Goal: Task Accomplishment & Management: Complete application form

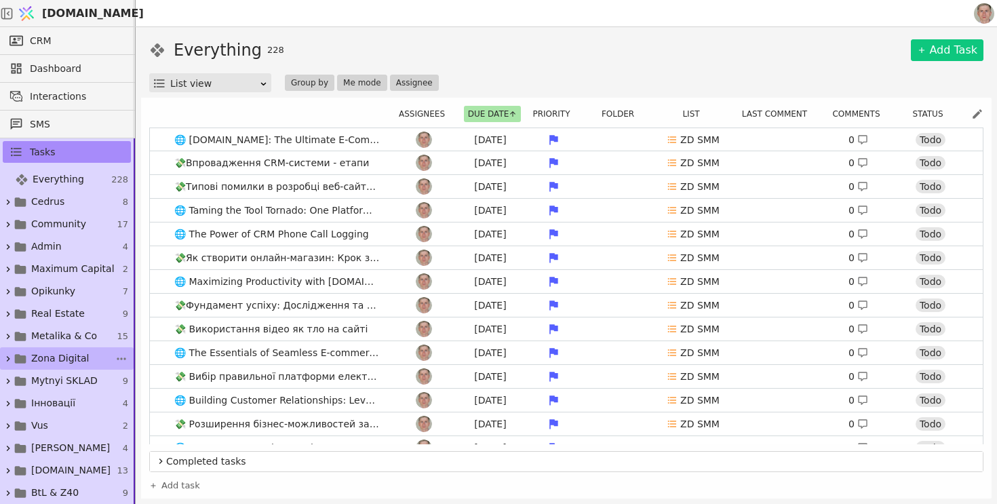
scroll to position [45, 0]
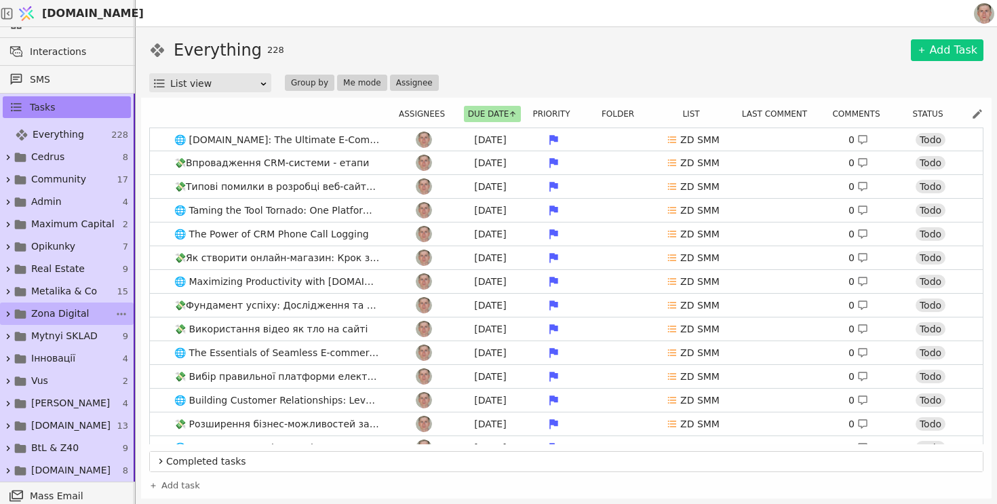
click at [68, 363] on span "Інновації" at bounding box center [53, 358] width 44 height 14
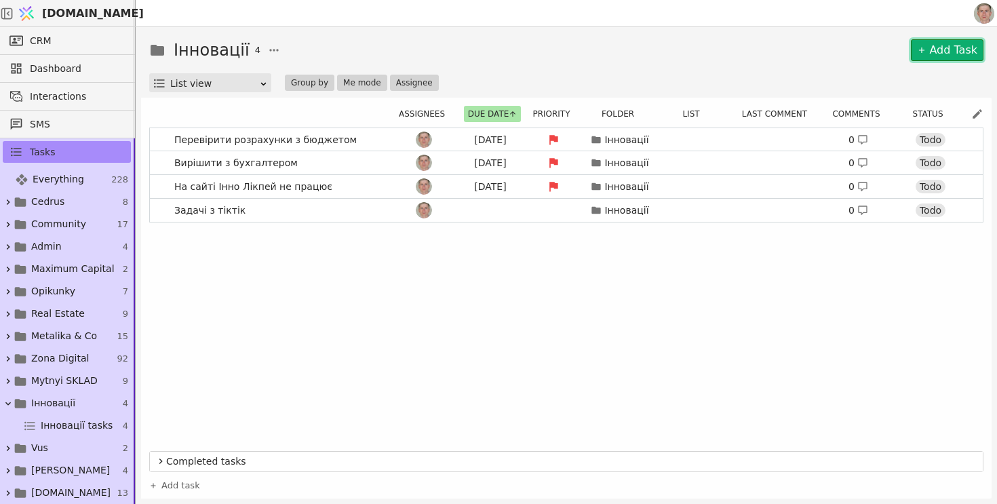
click at [945, 52] on link "Add Task" at bounding box center [947, 50] width 73 height 22
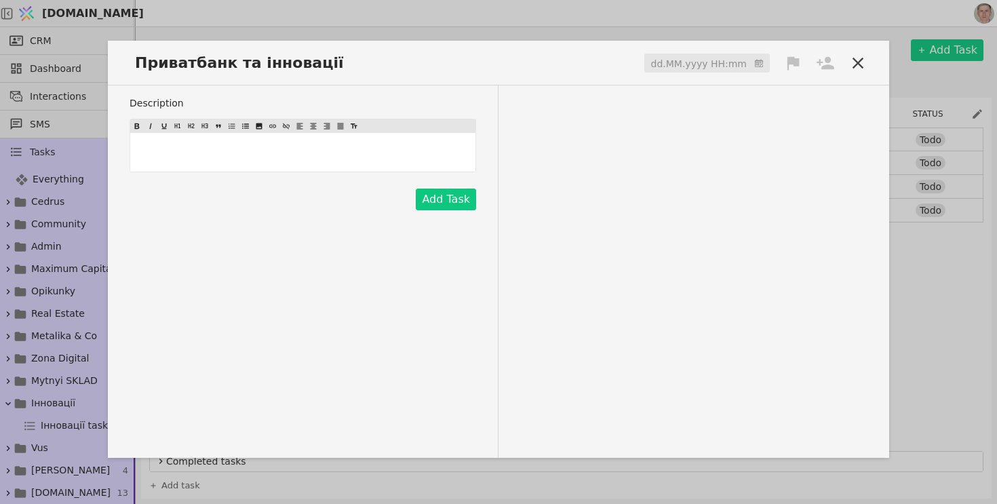
click at [700, 54] on input at bounding box center [706, 64] width 125 height 20
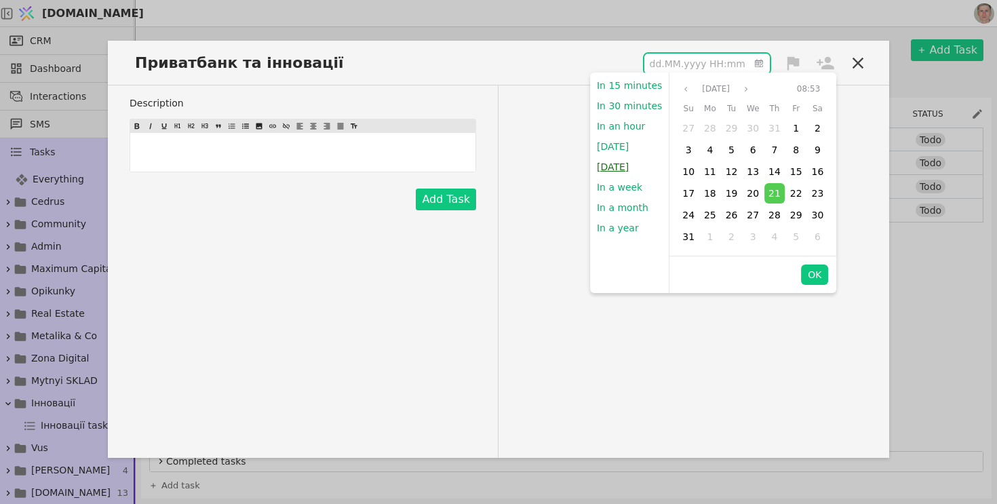
click at [617, 170] on button "Tomorrow" at bounding box center [612, 167] width 45 height 20
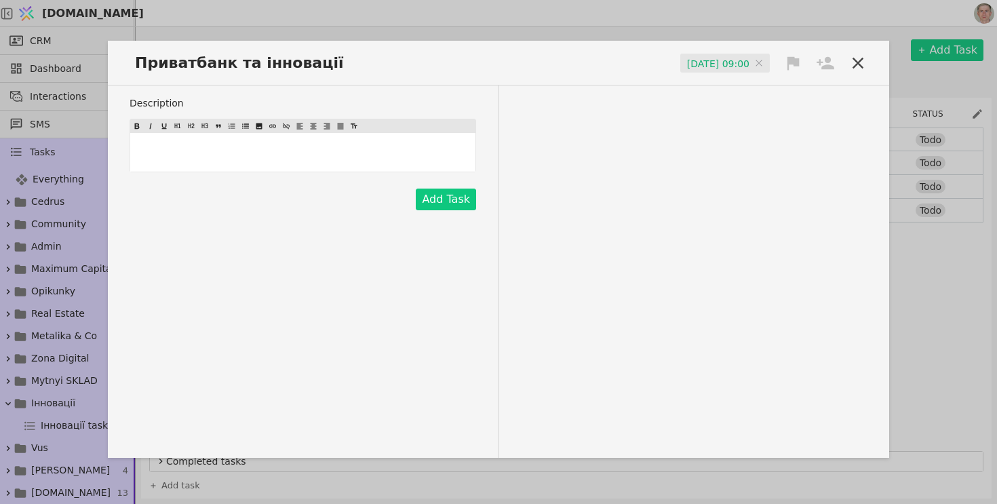
click at [787, 64] on icon at bounding box center [792, 63] width 19 height 19
click at [756, 85] on div "High" at bounding box center [747, 88] width 136 height 22
click at [829, 62] on icon at bounding box center [825, 63] width 19 height 19
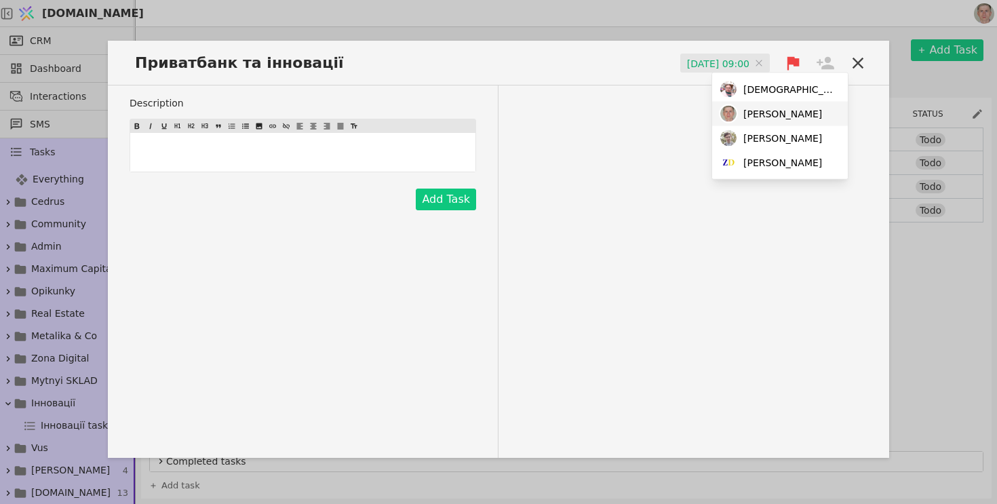
click at [766, 120] on span "Роман" at bounding box center [782, 113] width 79 height 14
click at [450, 191] on button "Add Task" at bounding box center [446, 200] width 60 height 22
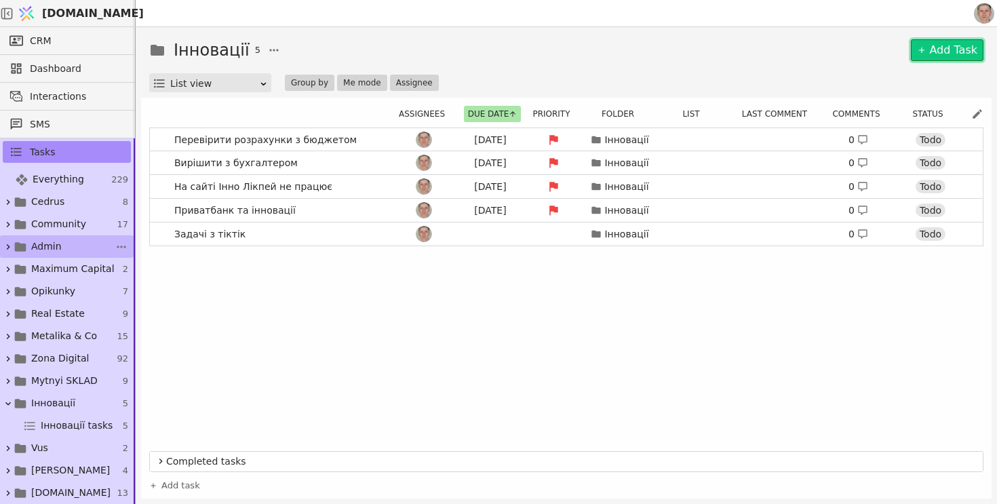
click at [77, 240] on link "Admin 4" at bounding box center [67, 246] width 134 height 22
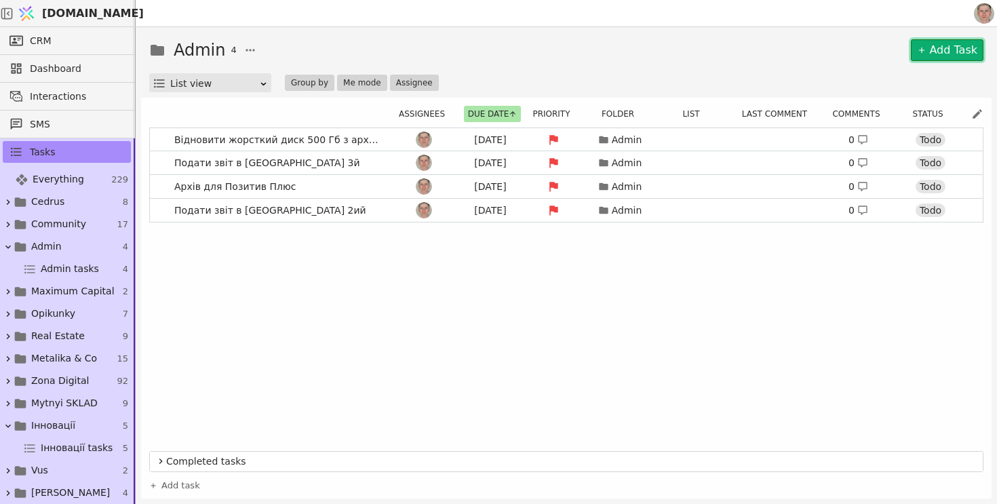
click at [933, 53] on link "Add Task" at bounding box center [947, 50] width 73 height 22
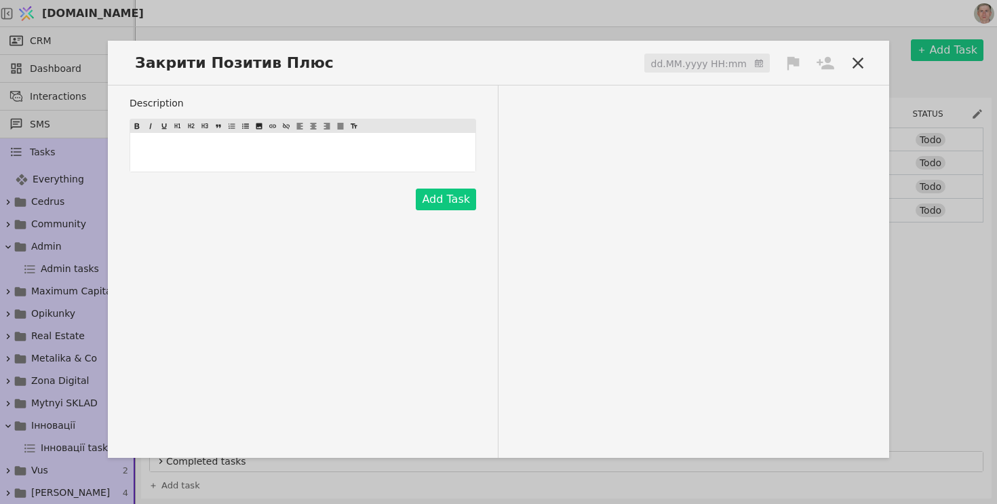
click at [724, 66] on input at bounding box center [706, 64] width 125 height 20
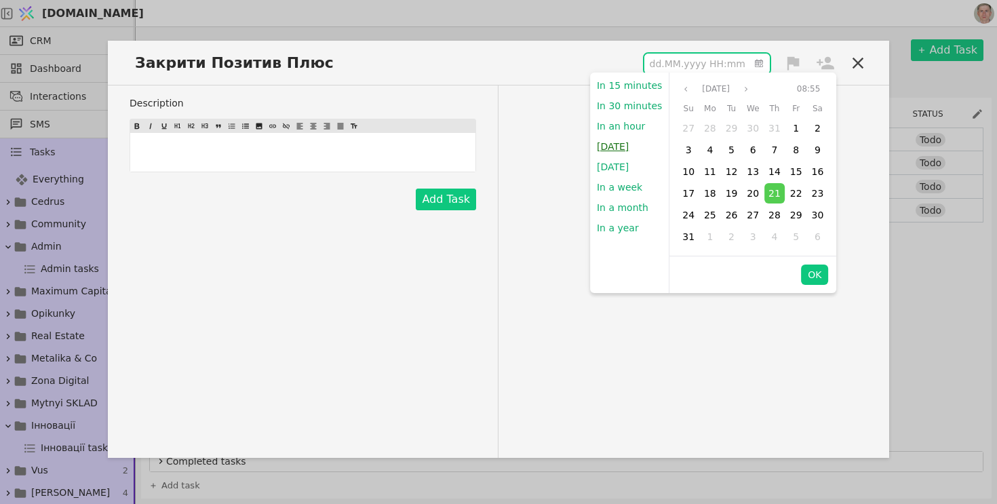
click at [611, 142] on button "Today" at bounding box center [612, 146] width 45 height 20
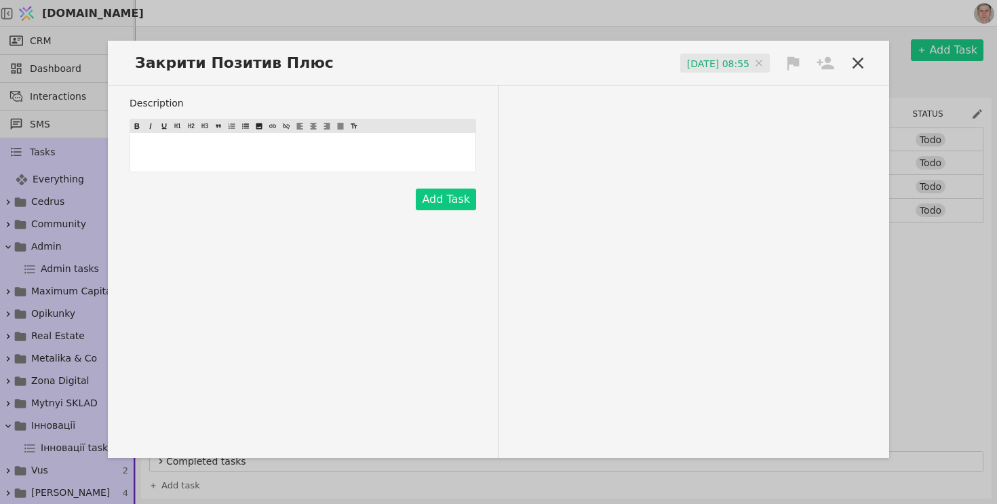
click at [789, 63] on icon at bounding box center [793, 63] width 12 height 14
click at [740, 96] on div "High" at bounding box center [747, 88] width 136 height 22
click at [825, 62] on icon at bounding box center [825, 62] width 18 height 13
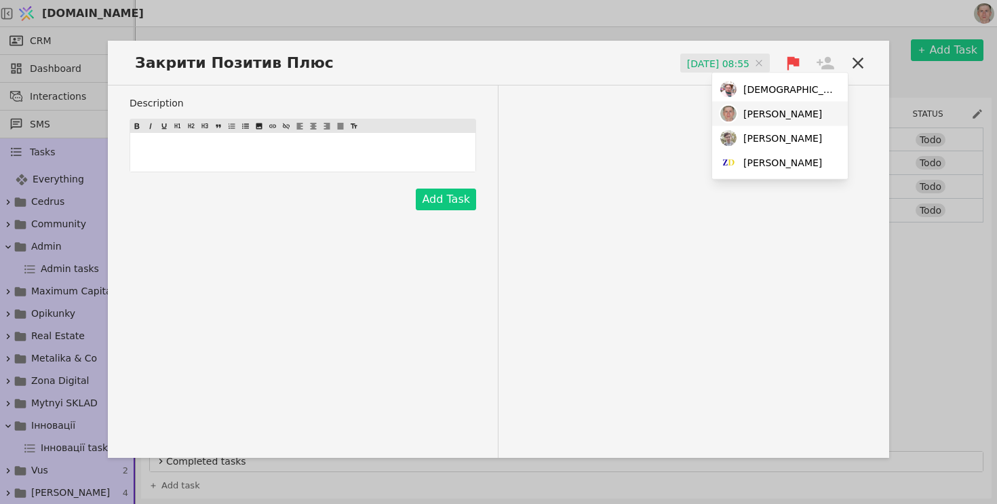
click at [779, 113] on div "Роман" at bounding box center [780, 114] width 136 height 24
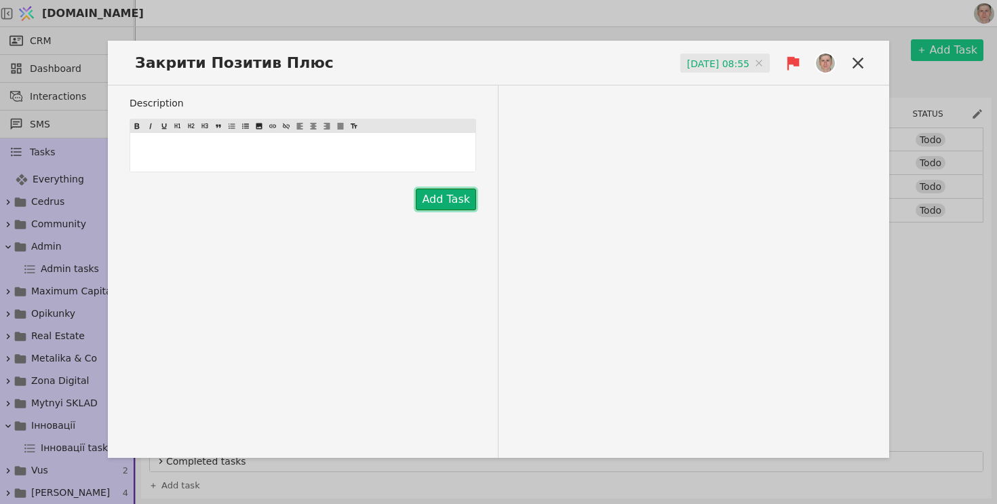
click at [457, 197] on button "Add Task" at bounding box center [446, 200] width 60 height 22
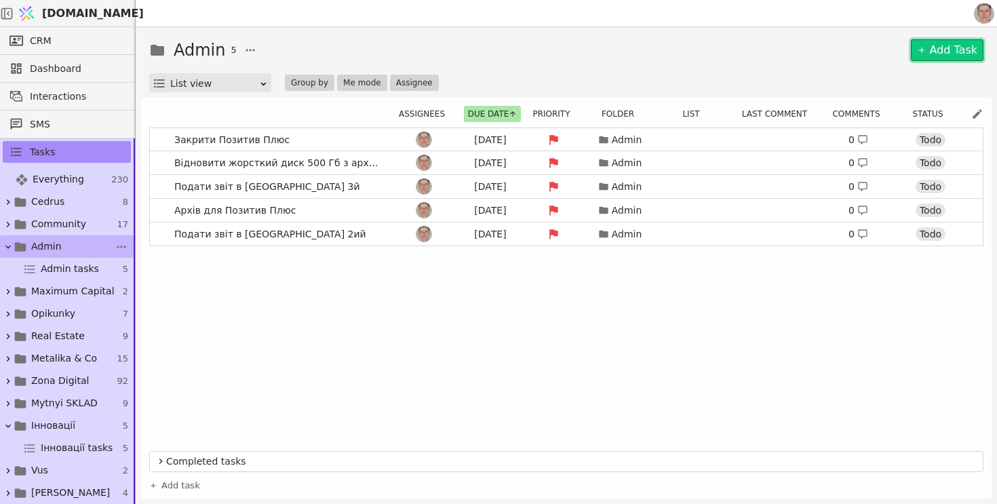
scroll to position [1, 0]
click at [74, 235] on link "Admin 5" at bounding box center [67, 246] width 134 height 22
click at [959, 50] on link "Add Task" at bounding box center [947, 50] width 73 height 22
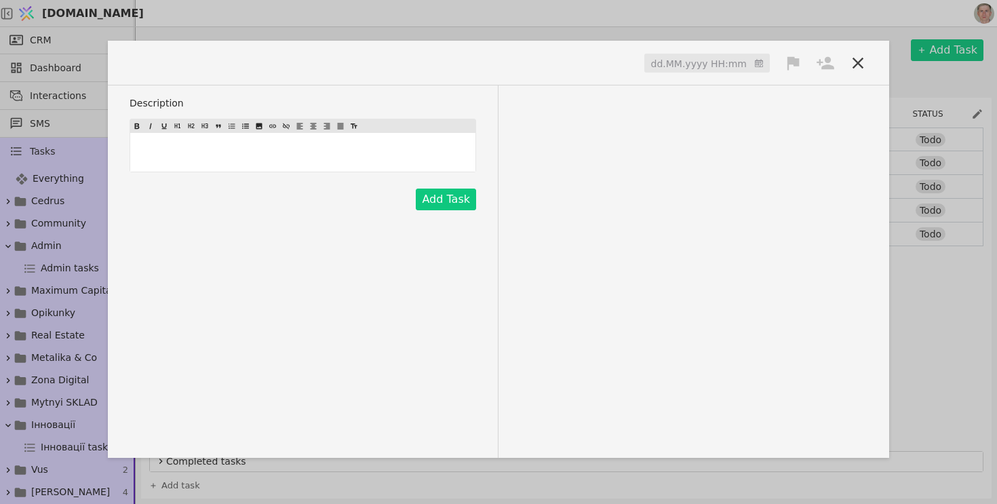
click at [163, 67] on span at bounding box center [170, 63] width 81 height 22
click at [698, 74] on div "Закрити Золотий Дощ dd.MM.yyyy HH:mm" at bounding box center [498, 69] width 781 height 34
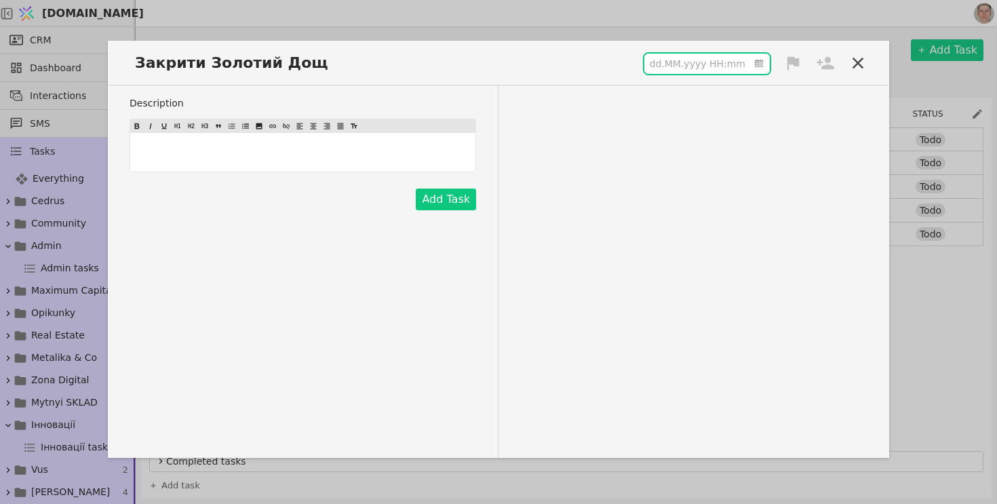
click at [708, 60] on input at bounding box center [706, 64] width 125 height 20
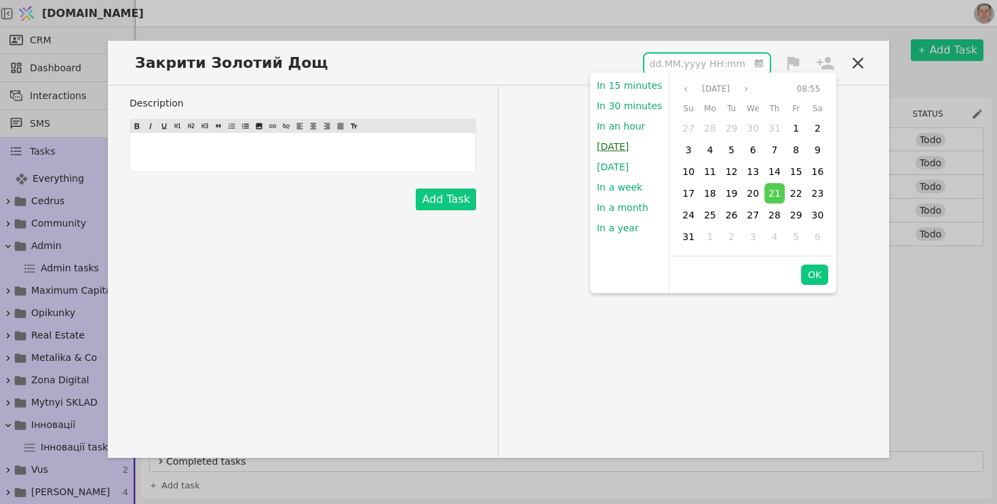
click at [618, 146] on button "Today" at bounding box center [612, 146] width 45 height 20
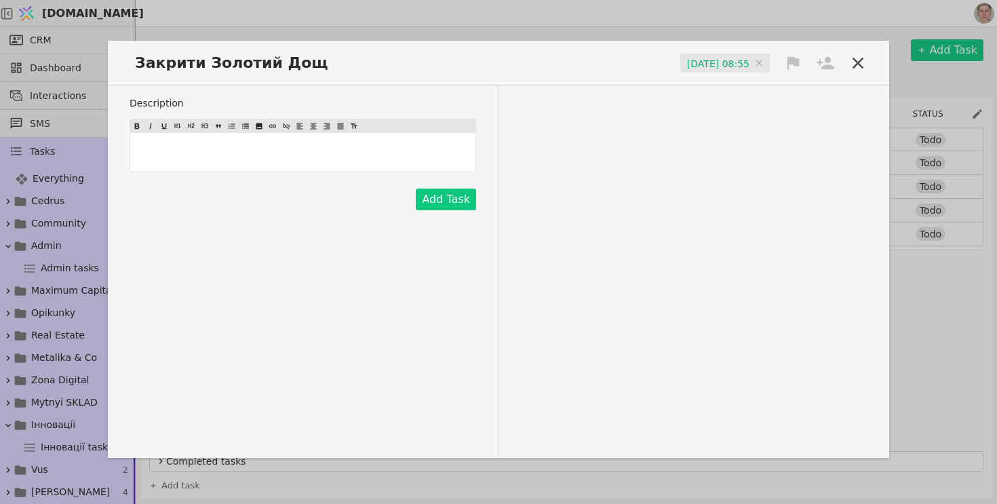
click at [792, 66] on icon at bounding box center [792, 63] width 19 height 19
click at [725, 88] on span "High" at bounding box center [732, 88] width 22 height 14
click at [820, 64] on icon at bounding box center [825, 62] width 18 height 13
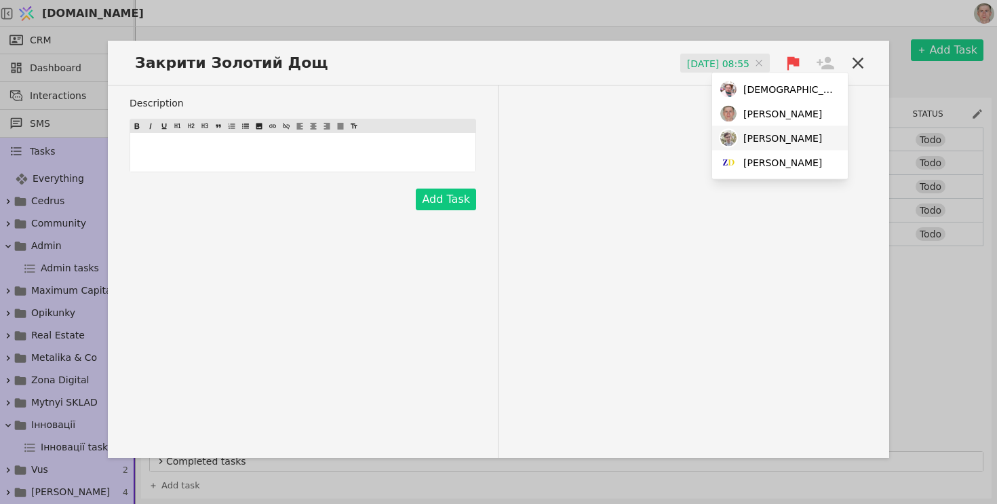
click at [756, 140] on span "Adam" at bounding box center [782, 138] width 79 height 14
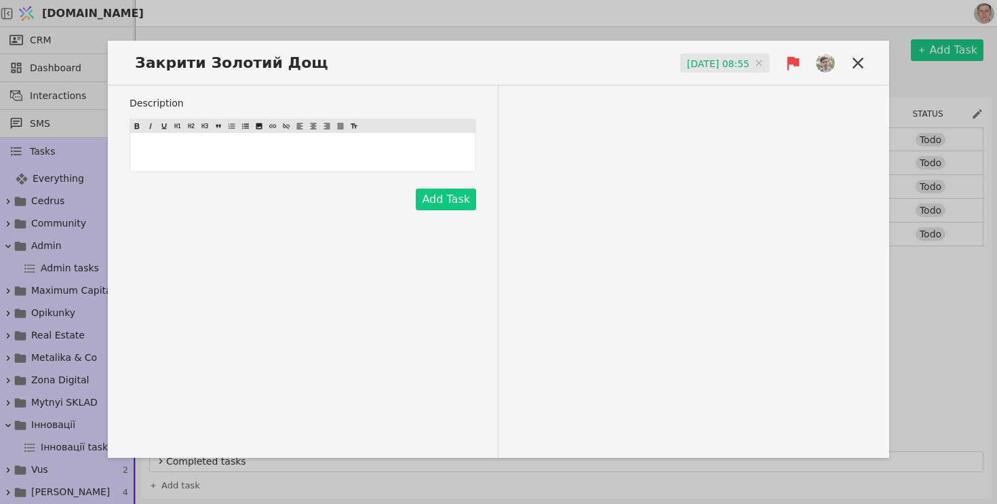
click at [536, 204] on div "Description ﻿ Add Task" at bounding box center [498, 271] width 781 height 372
drag, startPoint x: 450, startPoint y: 208, endPoint x: 481, endPoint y: 259, distance: 60.0
click at [450, 208] on button "Add Task" at bounding box center [446, 200] width 60 height 22
